Goal: Task Accomplishment & Management: Manage account settings

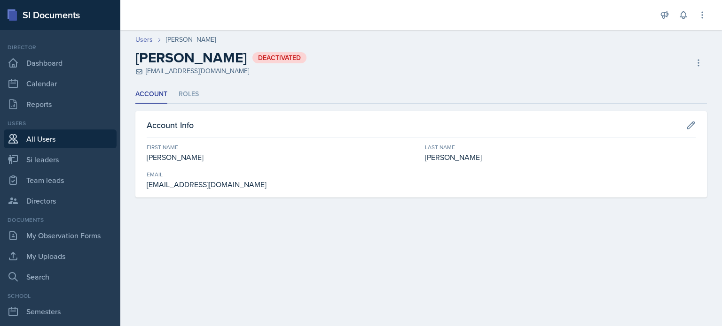
click at [52, 139] on link "All Users" at bounding box center [60, 139] width 113 height 19
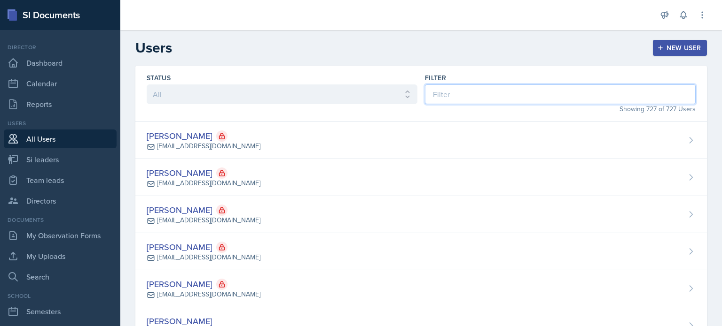
click at [498, 92] on input at bounding box center [560, 95] width 271 height 20
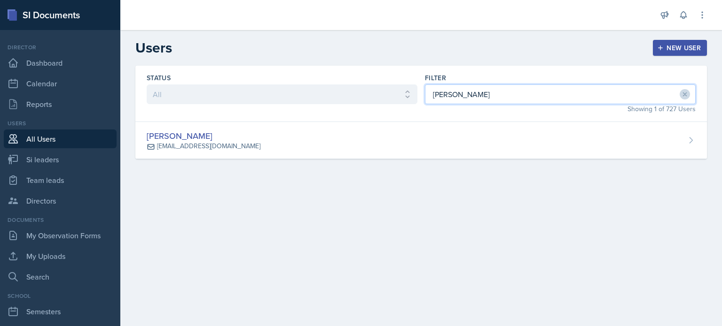
type input "[PERSON_NAME]"
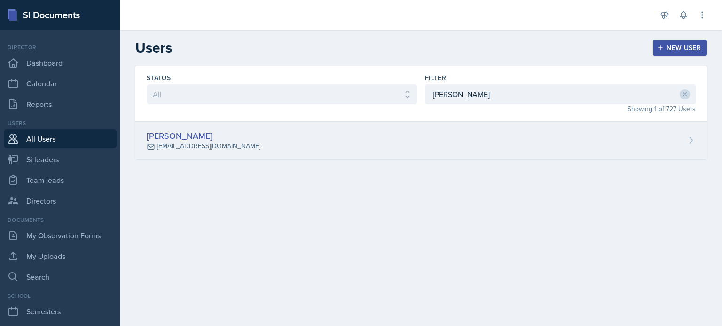
click at [481, 142] on div "[PERSON_NAME] [EMAIL_ADDRESS][DOMAIN_NAME]" at bounding box center [420, 140] width 571 height 37
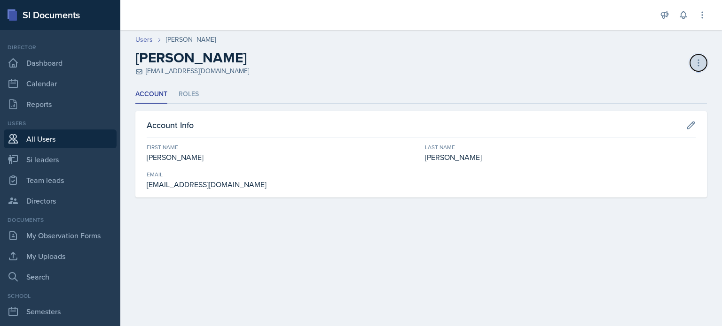
click at [701, 62] on icon at bounding box center [697, 62] width 9 height 9
click at [191, 92] on li "Roles" at bounding box center [189, 94] width 20 height 18
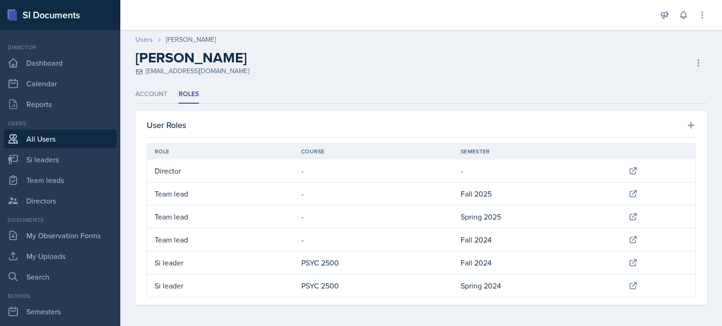
click at [143, 38] on link "Users" at bounding box center [143, 40] width 17 height 10
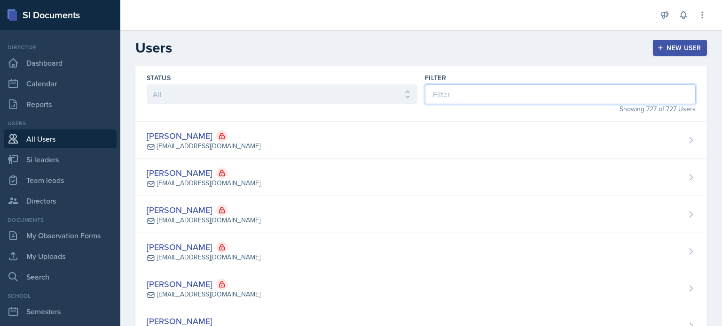
click at [502, 95] on input at bounding box center [560, 95] width 271 height 20
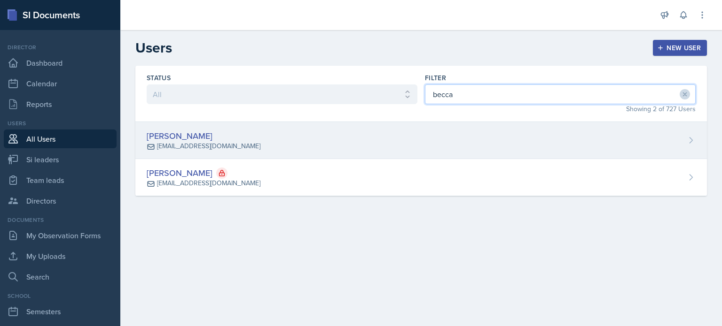
type input "becca"
click at [483, 143] on div "[PERSON_NAME] [EMAIL_ADDRESS][DOMAIN_NAME]" at bounding box center [420, 140] width 571 height 37
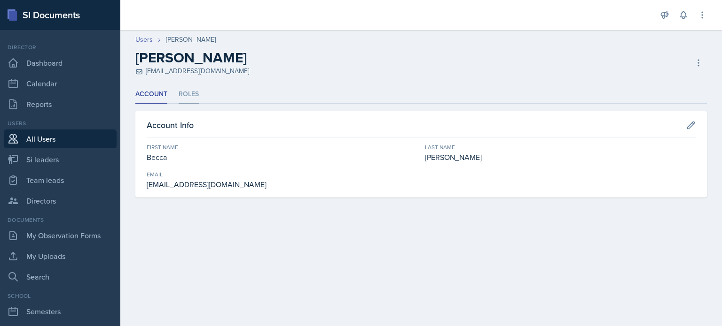
click at [189, 97] on li "Roles" at bounding box center [189, 94] width 20 height 18
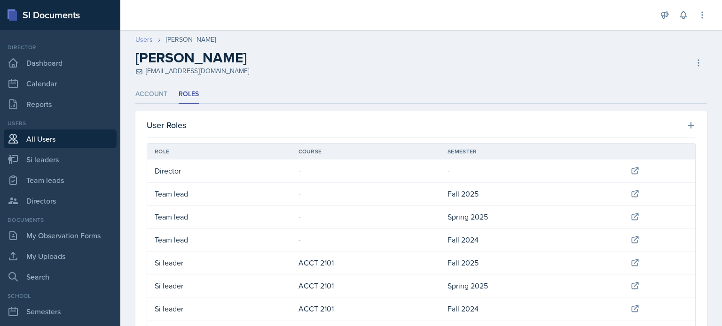
click at [148, 40] on link "Users" at bounding box center [143, 40] width 17 height 10
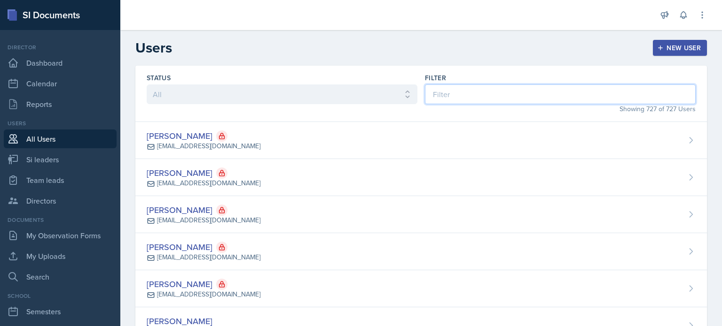
click at [515, 92] on input at bounding box center [560, 95] width 271 height 20
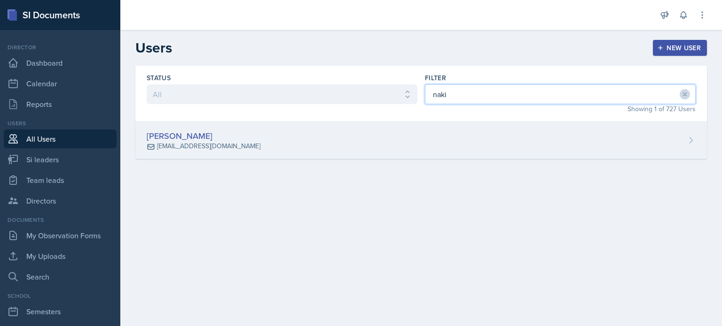
type input "naki"
click at [511, 133] on div "[PERSON_NAME] [EMAIL_ADDRESS][DOMAIN_NAME]" at bounding box center [420, 140] width 571 height 37
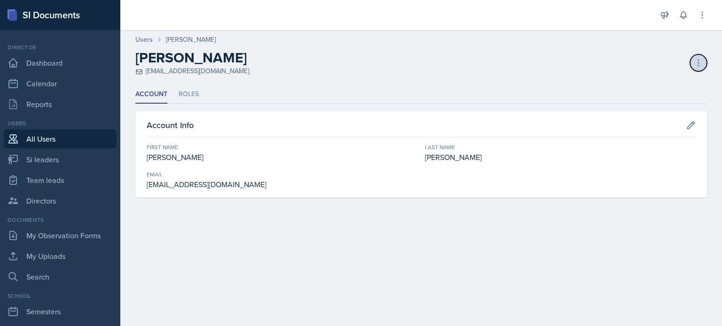
click at [699, 61] on icon at bounding box center [697, 62] width 9 height 9
click at [652, 101] on div "Delete User" at bounding box center [658, 101] width 90 height 19
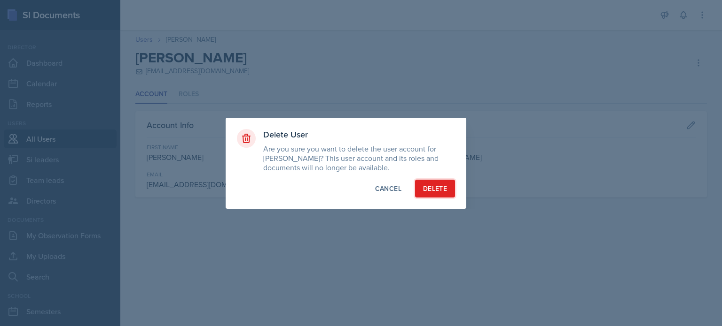
click at [431, 190] on div "Delete" at bounding box center [435, 188] width 24 height 9
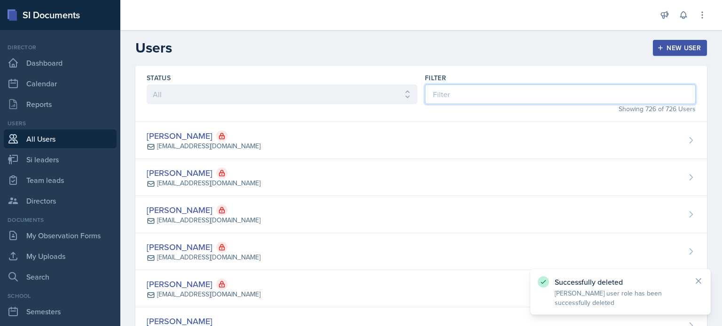
click at [490, 98] on input at bounding box center [560, 95] width 271 height 20
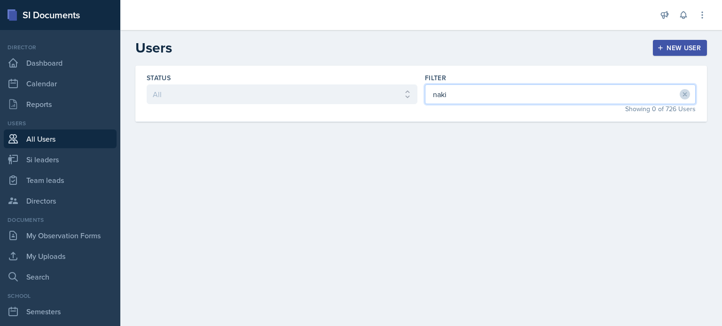
type input "naki"
click at [699, 48] on div "New User" at bounding box center [680, 48] width 42 height 8
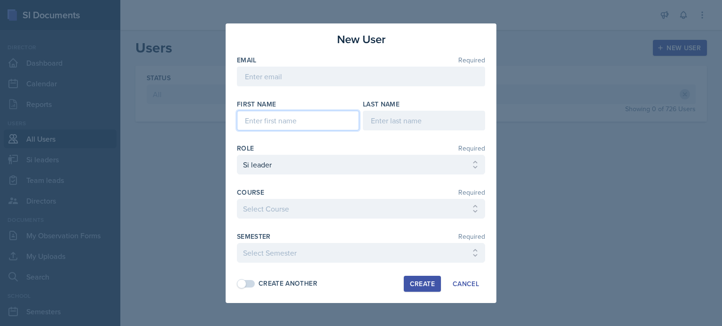
click at [266, 124] on input at bounding box center [298, 121] width 122 height 20
type input "[PERSON_NAME]"
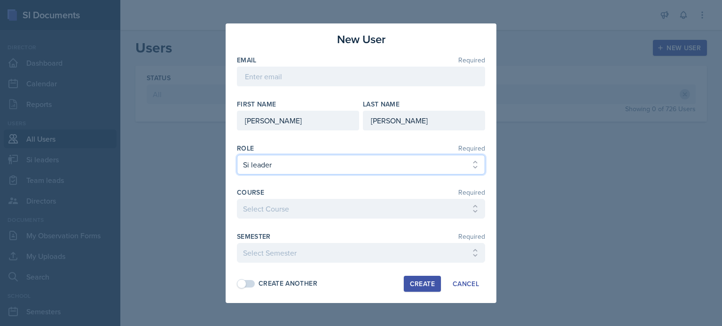
click at [290, 166] on select "Select Role Si leader Team lead Director" at bounding box center [361, 165] width 248 height 20
click at [237, 175] on select "Select Role Si leader Team lead Director" at bounding box center [361, 165] width 248 height 20
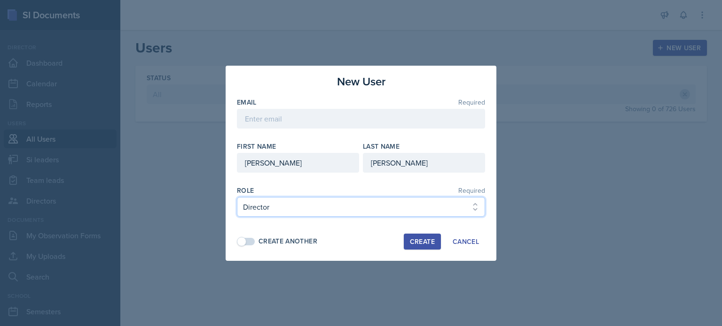
click at [273, 212] on select "Select Role Si leader Team lead Director" at bounding box center [361, 207] width 248 height 20
select select "2"
click at [237, 197] on select "Select Role Si leader Team lead Director" at bounding box center [361, 207] width 248 height 20
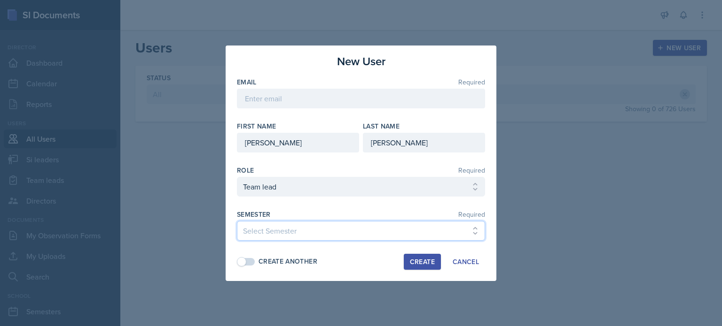
click at [278, 234] on select "Select Semester Fall 2025 Summer 2025 Spring 2025 Fall 2024 Summer 2024 Spring …" at bounding box center [361, 231] width 248 height 20
select select "2bed604d-1099-4043-b1bc-2365e8740244"
click at [237, 221] on select "Select Semester Fall 2025 Summer 2025 Spring 2025 Fall 2024 Summer 2024 Spring …" at bounding box center [361, 231] width 248 height 20
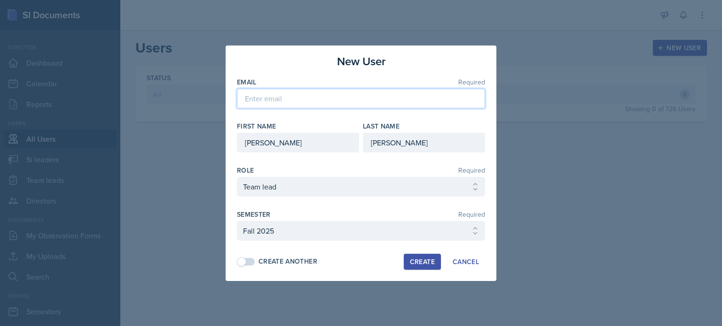
click at [264, 100] on input "email" at bounding box center [361, 99] width 248 height 20
paste input "[EMAIL_ADDRESS][DOMAIN_NAME]"
type input "[EMAIL_ADDRESS][DOMAIN_NAME]"
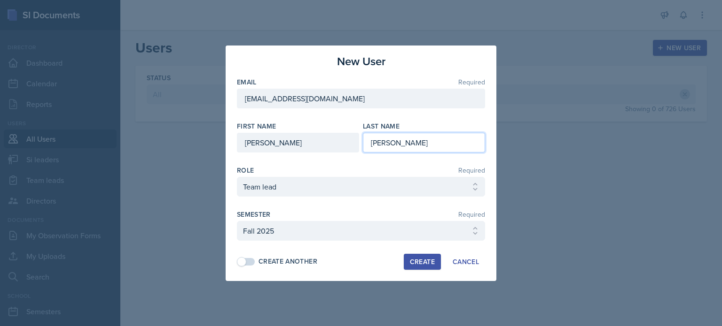
click at [434, 140] on input "[PERSON_NAME]" at bounding box center [424, 143] width 122 height 20
click at [417, 260] on div "Create" at bounding box center [422, 262] width 25 height 8
select select "1"
select select
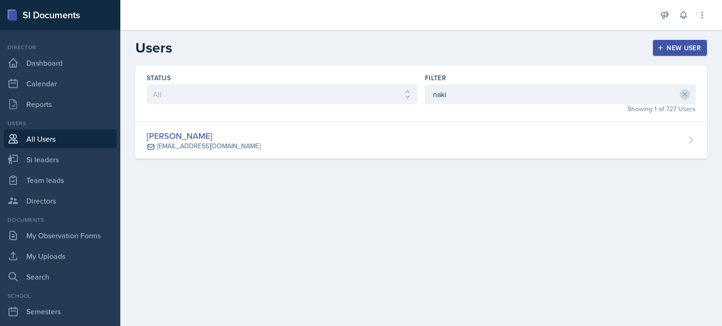
drag, startPoint x: 217, startPoint y: 135, endPoint x: 237, endPoint y: 135, distance: 19.7
click at [217, 135] on div "[PERSON_NAME]" at bounding box center [204, 136] width 114 height 13
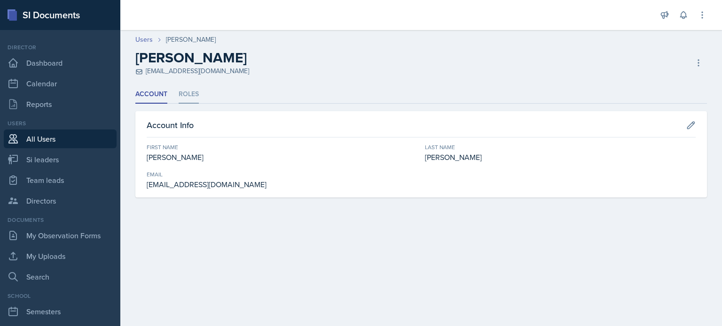
click at [193, 93] on li "Roles" at bounding box center [189, 94] width 20 height 18
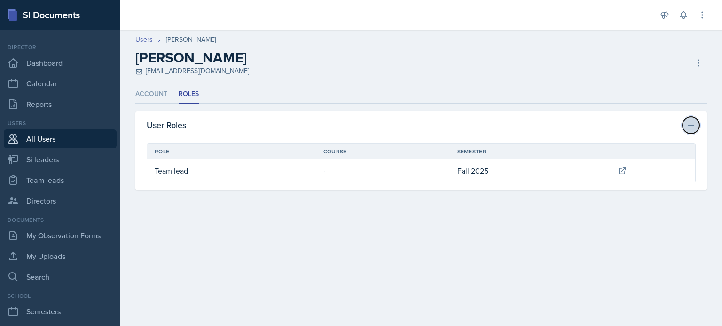
click at [697, 121] on button at bounding box center [690, 125] width 17 height 17
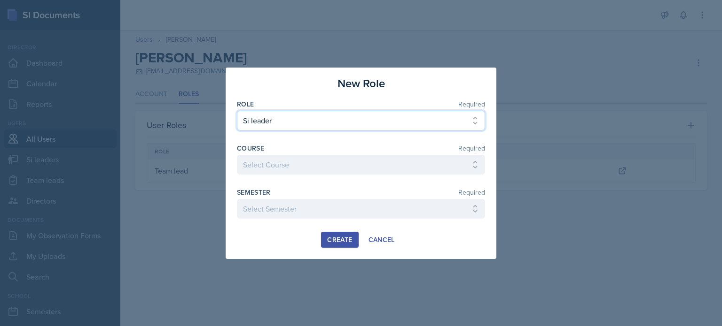
click at [284, 122] on select "Select Role Si leader Team lead Director" at bounding box center [361, 121] width 248 height 20
select select "3"
click at [237, 131] on select "Select Role Si leader Team lead Director" at bounding box center [361, 121] width 248 height 20
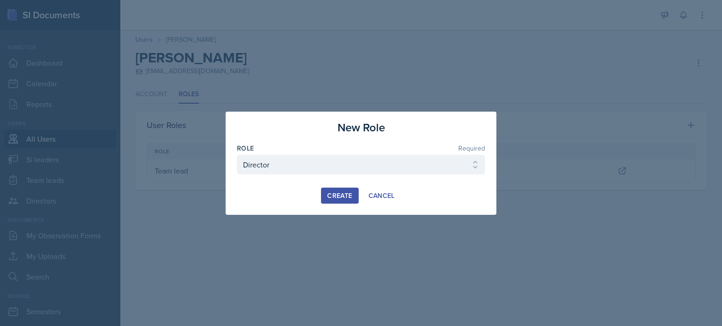
click at [334, 195] on div "Create" at bounding box center [339, 196] width 25 height 8
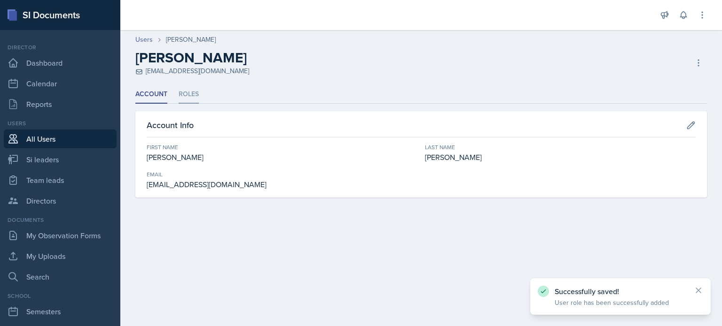
click at [190, 90] on li "Roles" at bounding box center [189, 94] width 20 height 18
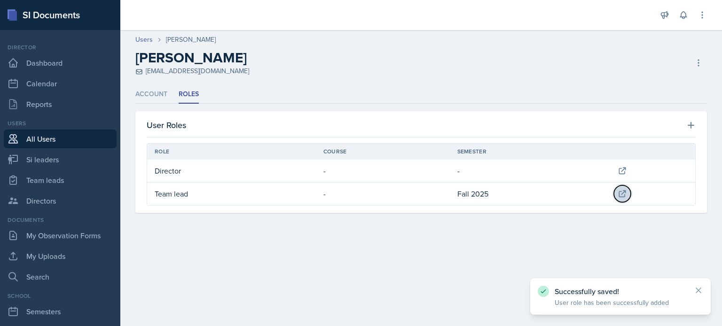
click at [624, 194] on icon at bounding box center [621, 193] width 9 height 9
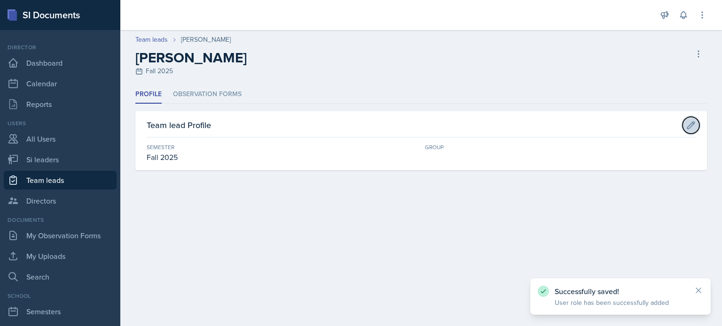
click at [692, 121] on icon at bounding box center [690, 125] width 9 height 9
select select "2bed604d-1099-4043-b1bc-2365e8740244"
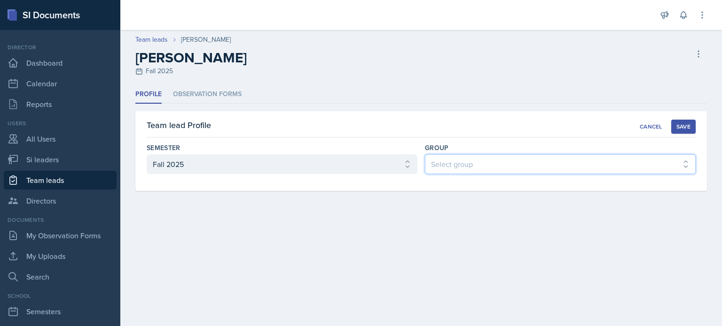
click at [513, 166] on select "Select group Les Mariettables Lion King Demon SI of Fleet Street Mamma SI/LA SI…" at bounding box center [560, 165] width 271 height 20
select select "e892a4c8-123a-40ec-8aa5-ee50854cd130"
click at [425, 155] on select "Select group Les Mariettables Lion King Demon SI of Fleet Street Mamma SI/LA SI…" at bounding box center [560, 165] width 271 height 20
click at [685, 125] on div "Save" at bounding box center [683, 127] width 14 height 8
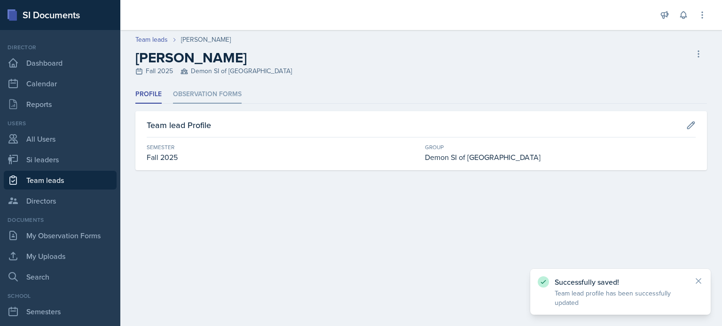
click at [206, 94] on li "Observation Forms" at bounding box center [207, 94] width 69 height 18
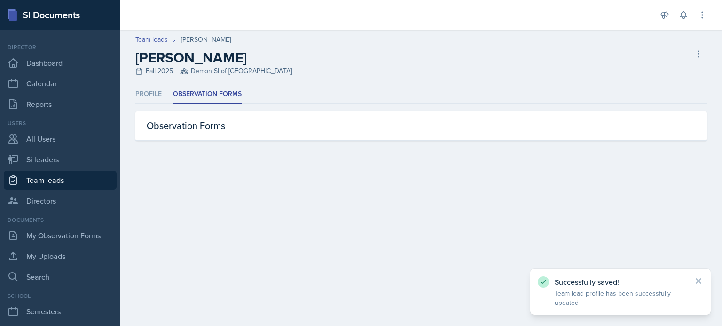
click at [161, 94] on ul "Profile Observation Forms" at bounding box center [420, 94] width 571 height 18
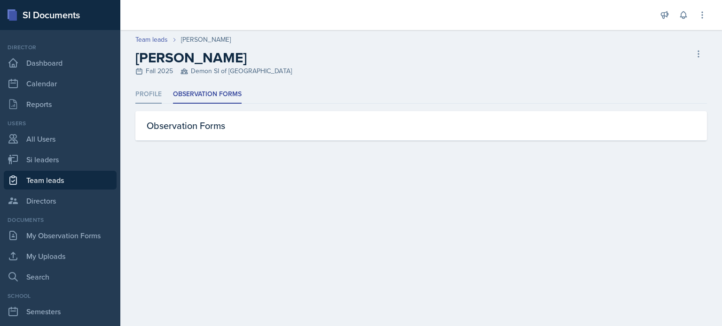
click at [152, 95] on li "Profile" at bounding box center [148, 94] width 26 height 18
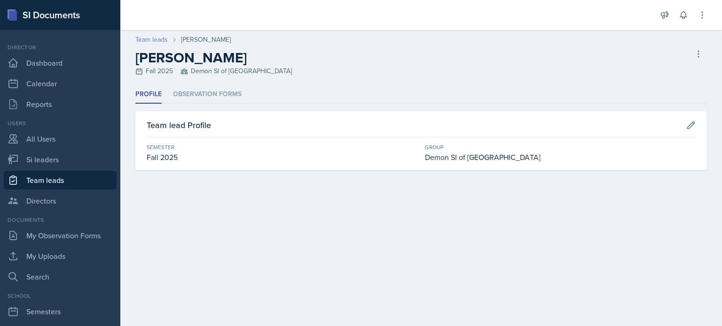
click at [158, 40] on link "Team leads" at bounding box center [151, 40] width 32 height 10
select select "2bed604d-1099-4043-b1bc-2365e8740244"
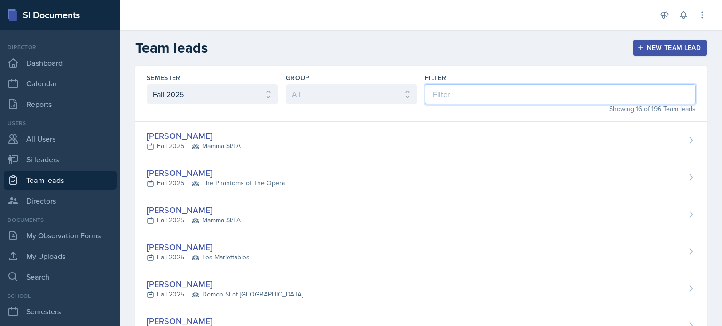
click at [445, 99] on input at bounding box center [560, 95] width 271 height 20
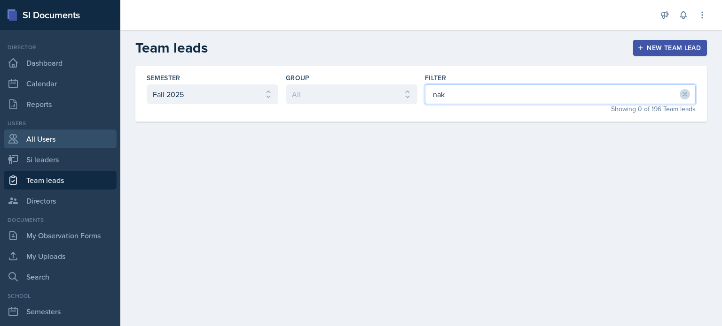
type input "nak"
click at [47, 137] on link "All Users" at bounding box center [60, 139] width 113 height 19
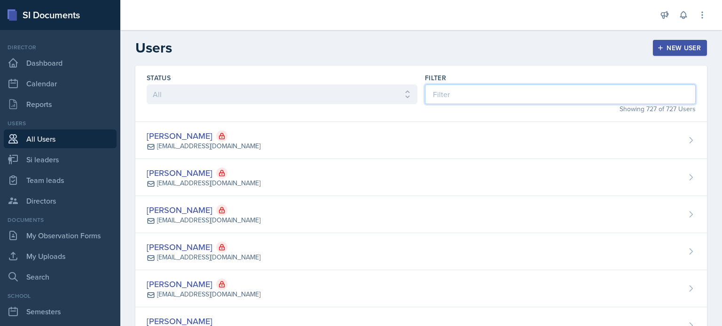
click at [484, 97] on input at bounding box center [560, 95] width 271 height 20
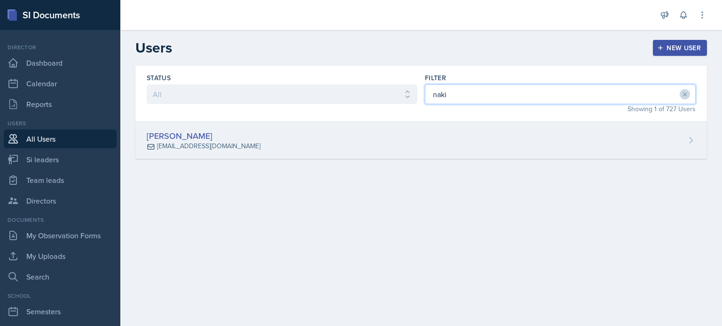
type input "naki"
click at [438, 139] on div "[PERSON_NAME] [EMAIL_ADDRESS][DOMAIN_NAME]" at bounding box center [420, 140] width 571 height 37
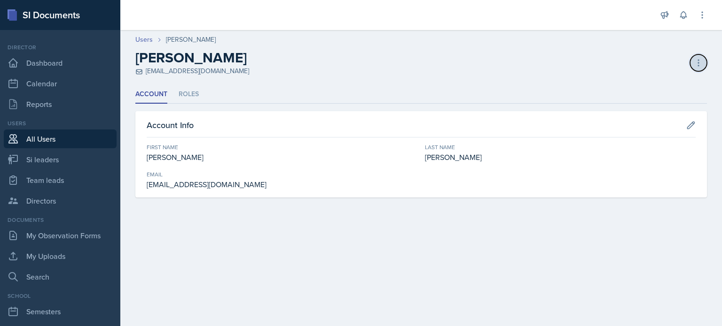
click at [698, 60] on icon at bounding box center [698, 63] width 1 height 6
